Goal: Task Accomplishment & Management: Manage account settings

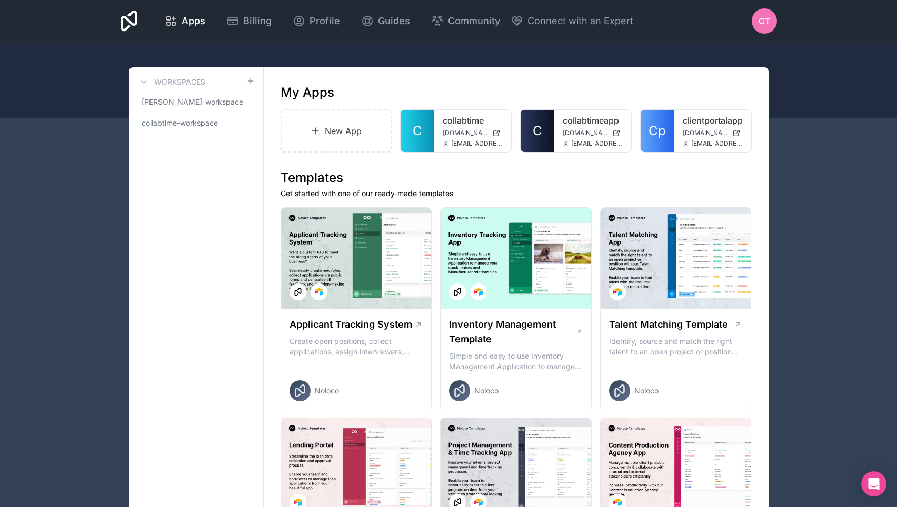
click at [752, 22] on div "CT" at bounding box center [764, 20] width 25 height 25
click at [432, 53] on div at bounding box center [448, 80] width 897 height 76
click at [272, 24] on span "Billing" at bounding box center [257, 21] width 28 height 15
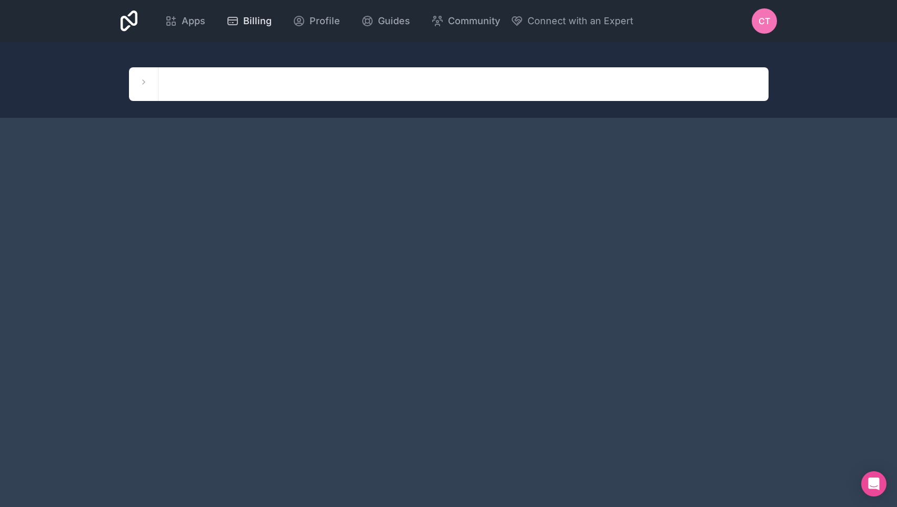
click at [272, 21] on span "Billing" at bounding box center [257, 21] width 28 height 15
click at [272, 18] on span "Billing" at bounding box center [257, 21] width 28 height 15
click at [280, 26] on link "Billing" at bounding box center [249, 20] width 62 height 23
click at [280, 29] on link "Billing" at bounding box center [249, 20] width 62 height 23
click at [272, 27] on span "Billing" at bounding box center [257, 21] width 28 height 15
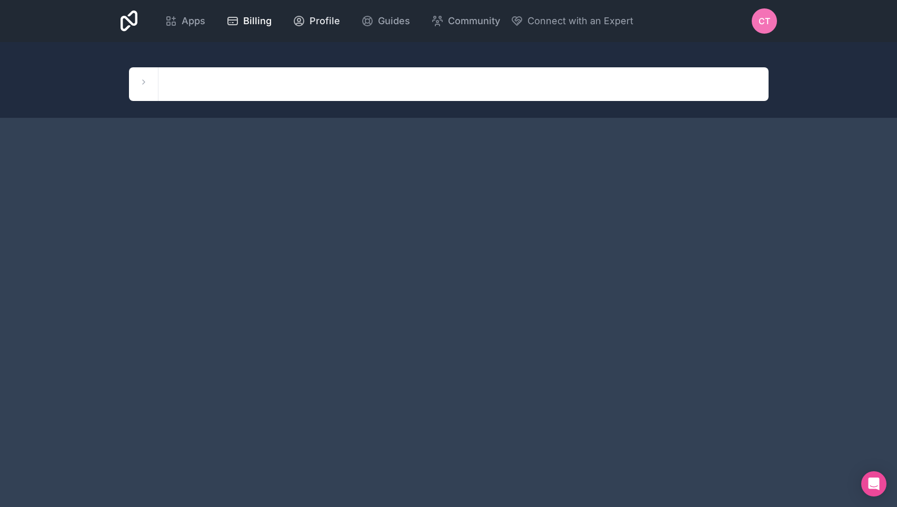
click at [340, 17] on span "Profile" at bounding box center [325, 21] width 31 height 15
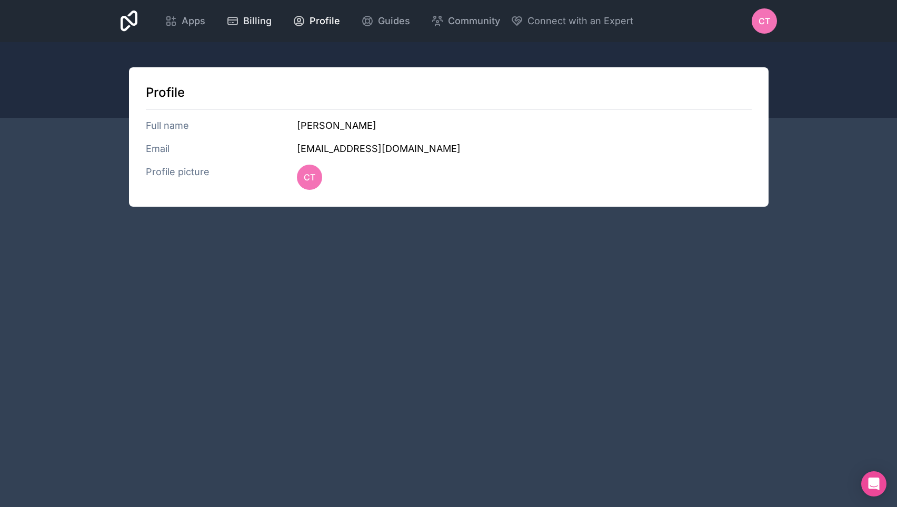
click at [272, 20] on span "Billing" at bounding box center [257, 21] width 28 height 15
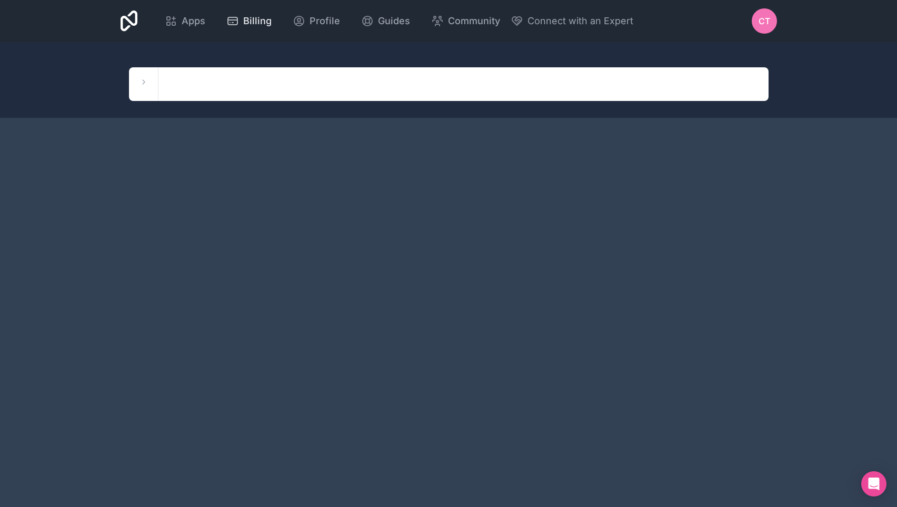
click at [272, 19] on span "Billing" at bounding box center [257, 21] width 28 height 15
click at [765, 22] on span "CT" at bounding box center [764, 21] width 12 height 13
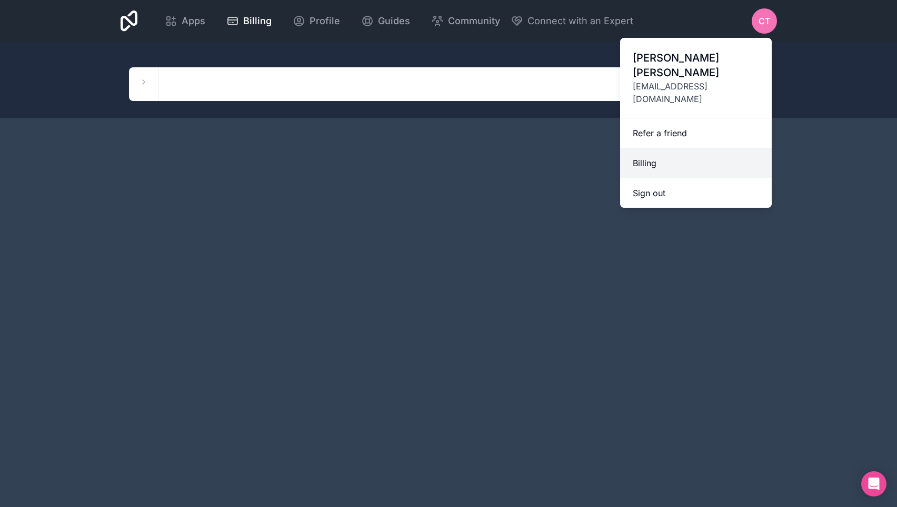
click at [638, 148] on link "Billing" at bounding box center [696, 163] width 152 height 30
